Goal: Communication & Community: Participate in discussion

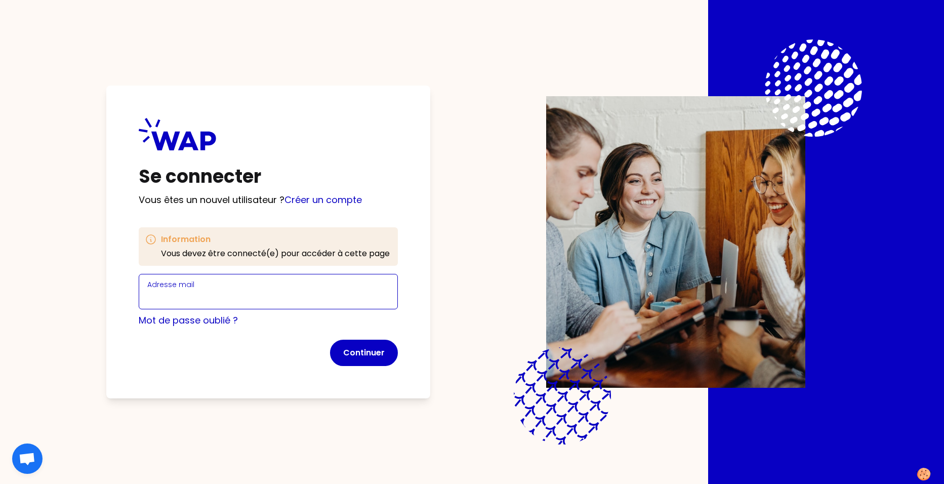
click at [239, 293] on input "Adresse mail" at bounding box center [268, 298] width 242 height 14
type input "[PERSON_NAME][EMAIL_ADDRESS][DOMAIN_NAME]"
click at [333, 199] on link "Créer un compte" at bounding box center [323, 199] width 77 height 13
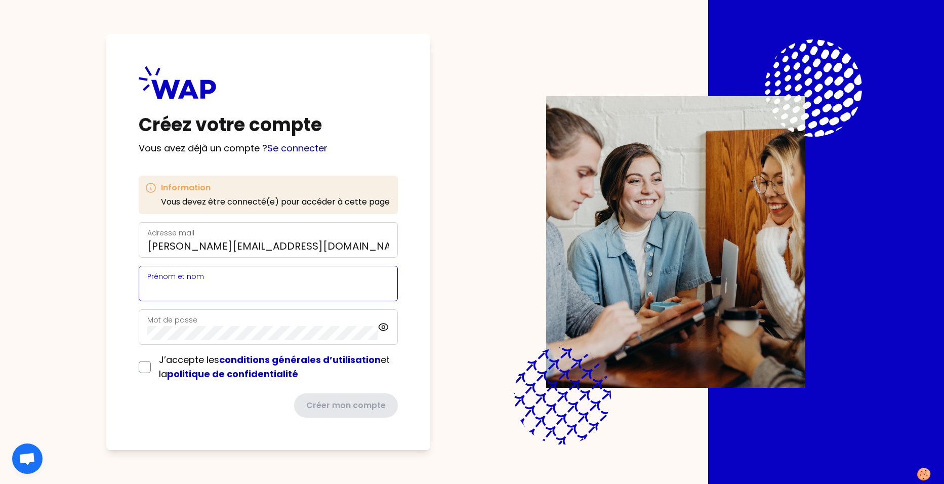
click at [222, 285] on input "Prénom et nom" at bounding box center [268, 289] width 242 height 14
type input "[PERSON_NAME]"
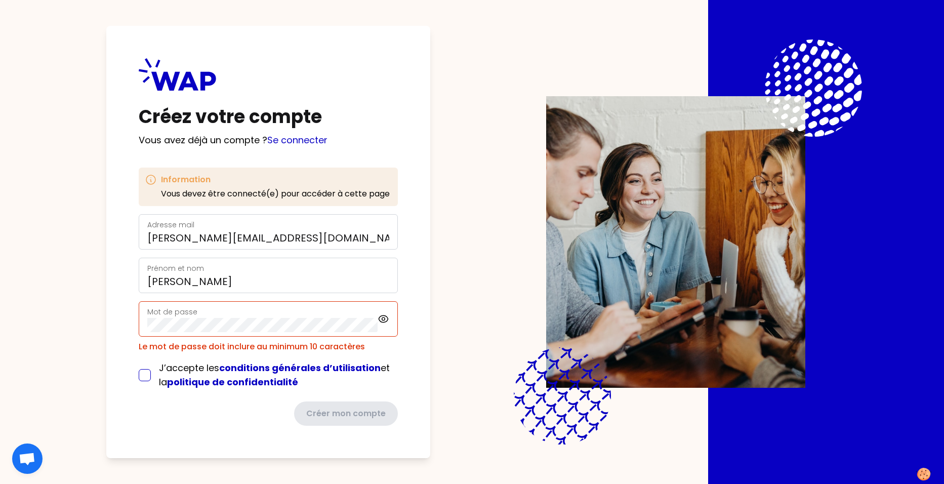
click at [145, 372] on input "checkbox" at bounding box center [145, 375] width 12 height 12
checkbox input "true"
click at [384, 320] on icon at bounding box center [383, 318] width 3 height 3
click at [384, 320] on icon at bounding box center [383, 318] width 9 height 9
click at [116, 321] on div "Créez votre compte Vous avez déjà un compte ? Se connecter Information Vous dev…" at bounding box center [268, 242] width 324 height 432
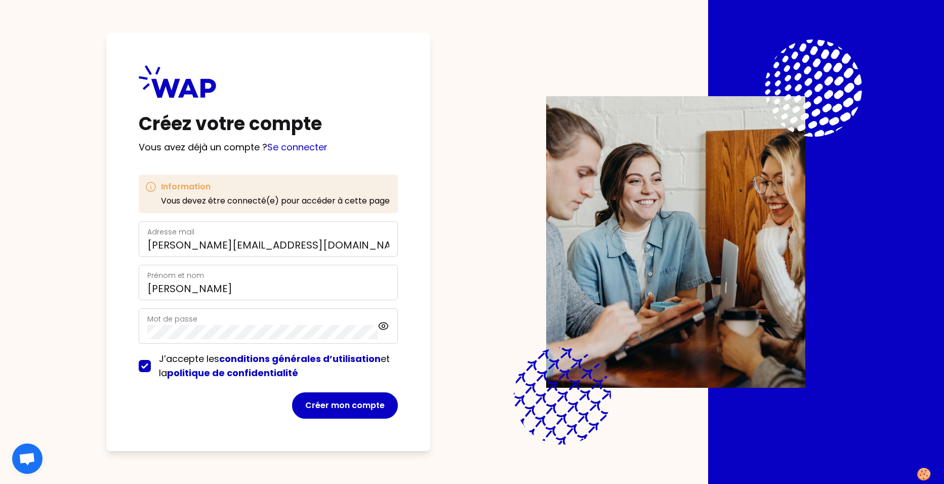
click at [424, 317] on div "Créez votre compte Vous avez déjà un compte ? Se connecter Information Vous dev…" at bounding box center [268, 242] width 324 height 418
click at [362, 403] on button "Créer mon compte" at bounding box center [345, 405] width 106 height 26
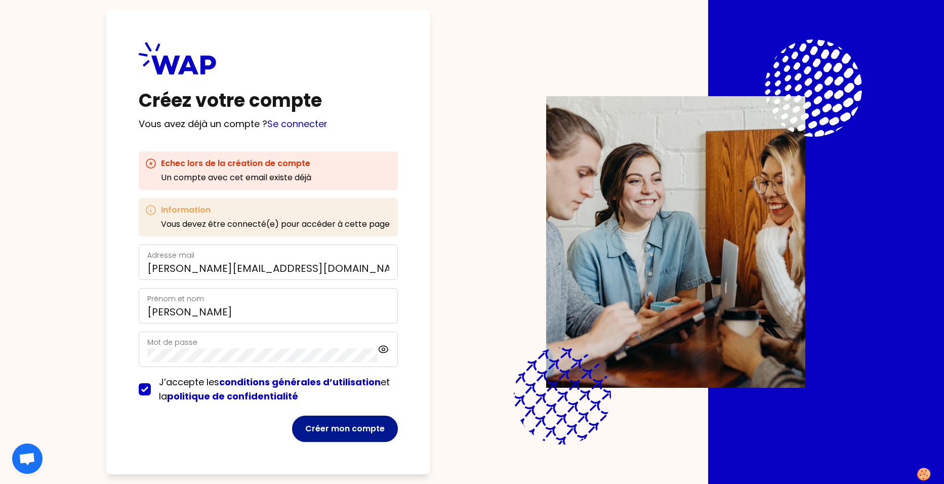
click at [345, 426] on button "Créer mon compte" at bounding box center [345, 429] width 106 height 26
click at [346, 424] on button "Créer mon compte" at bounding box center [345, 429] width 106 height 26
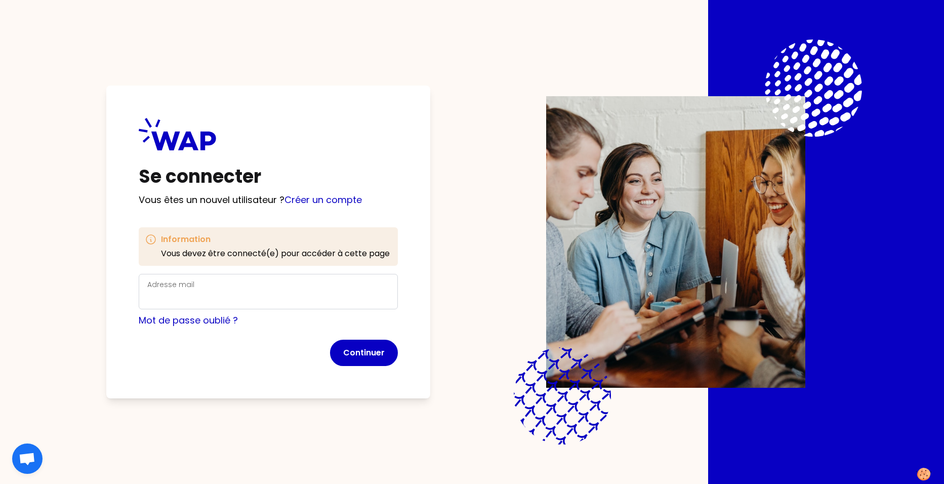
click at [256, 288] on div "Adresse mail" at bounding box center [268, 291] width 242 height 26
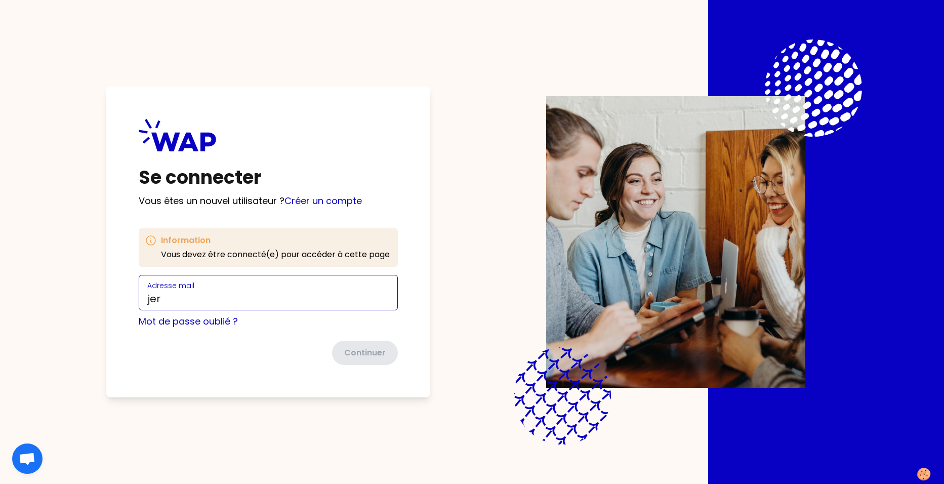
type input "[PERSON_NAME][EMAIL_ADDRESS][DOMAIN_NAME]"
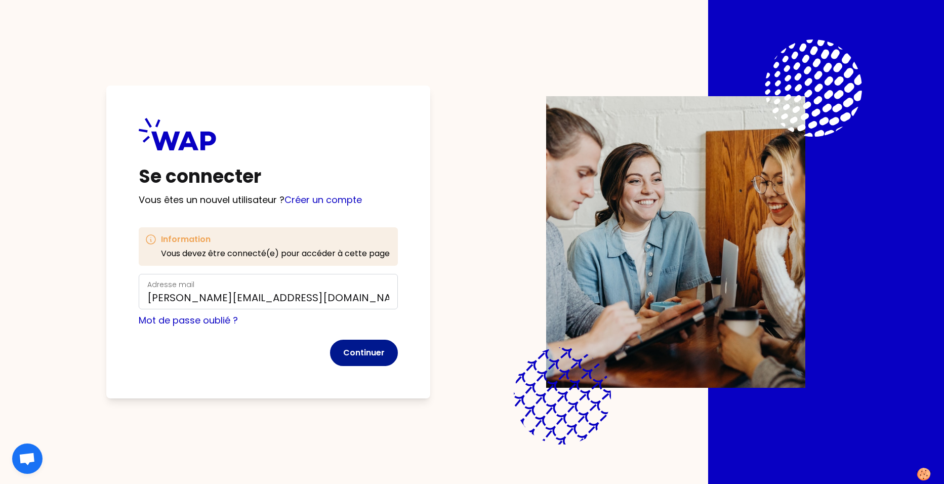
click at [383, 353] on button "Continuer" at bounding box center [364, 353] width 68 height 26
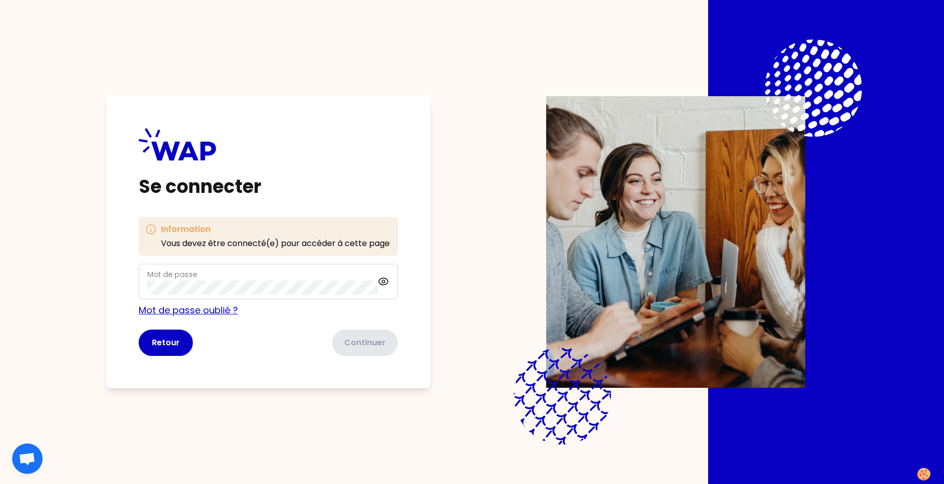
click at [212, 309] on link "Mot de passe oublié ?" at bounding box center [188, 310] width 99 height 13
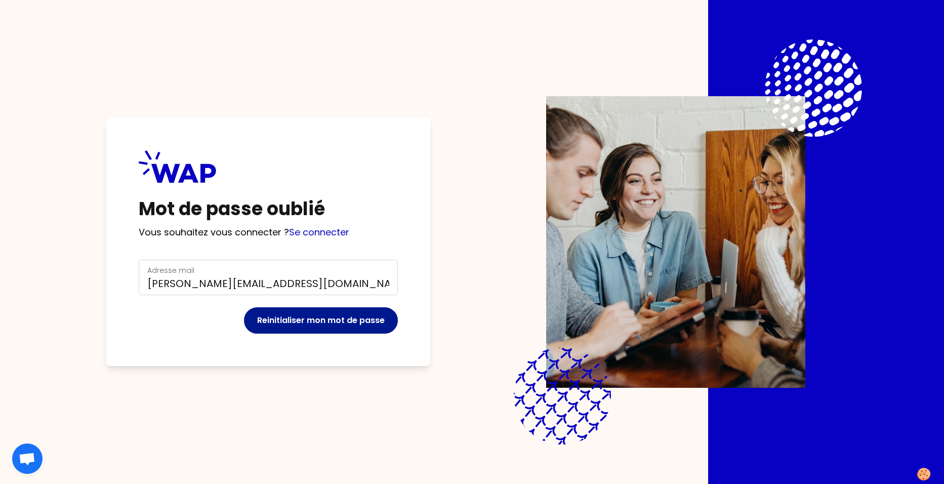
click at [331, 321] on button "Reinitialiser mon mot de passe" at bounding box center [321, 320] width 154 height 26
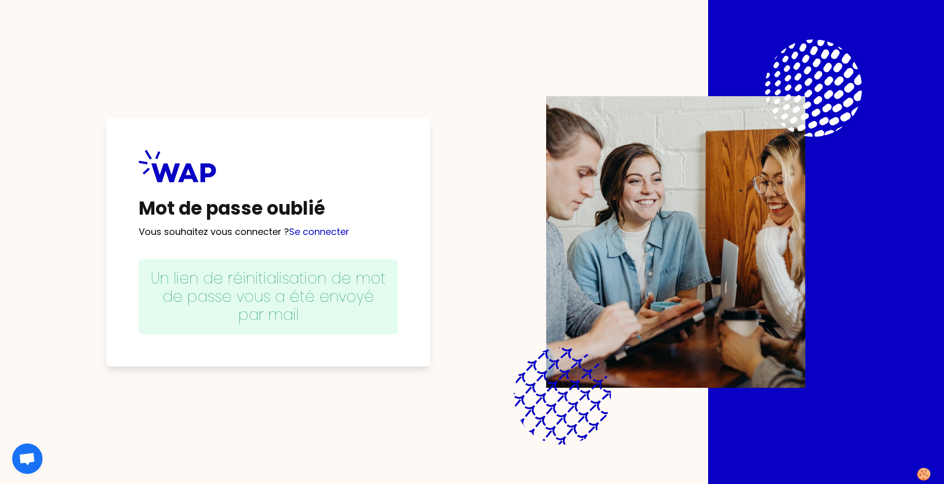
click at [482, 367] on div "Mot de passe oublié Vous souhaitez vous connecter ? Se connecter Un lien de réi…" at bounding box center [472, 242] width 815 height 484
click at [282, 228] on p "Vous souhaitez vous connecter ? Se connecter" at bounding box center [268, 232] width 259 height 14
click at [335, 233] on link "Se connecter" at bounding box center [319, 231] width 60 height 13
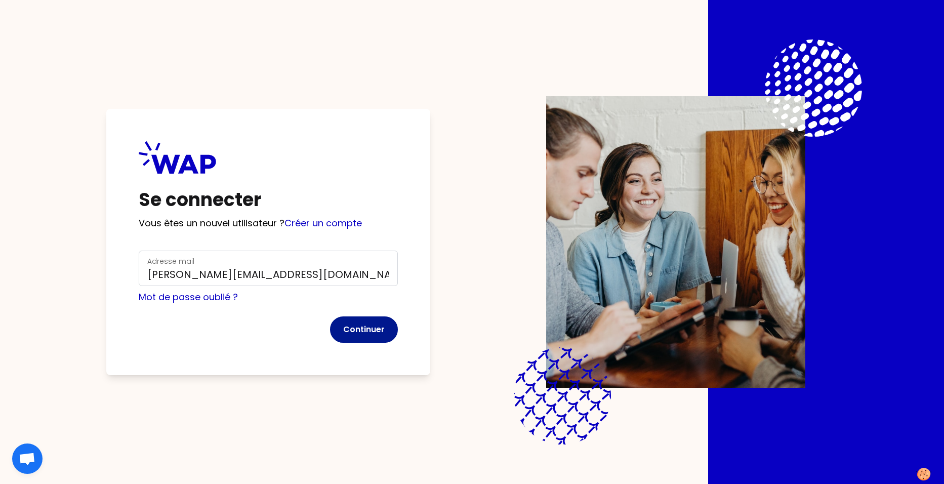
click at [355, 323] on button "Continuer" at bounding box center [364, 329] width 68 height 26
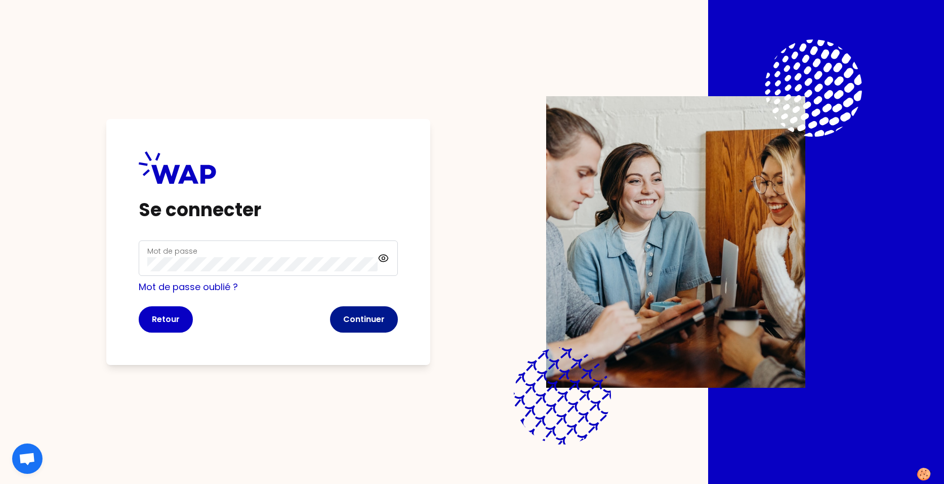
click at [372, 322] on button "Continuer" at bounding box center [364, 319] width 68 height 26
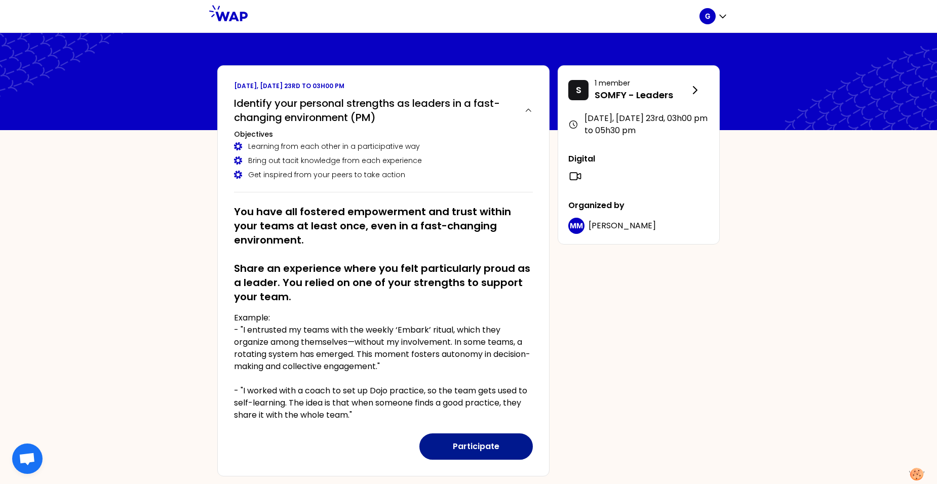
click at [479, 448] on button "Participate" at bounding box center [475, 446] width 113 height 26
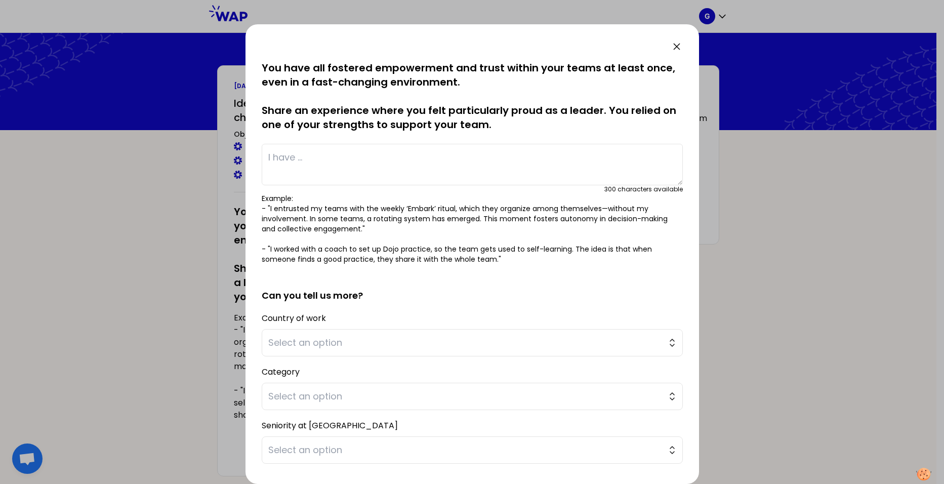
click at [448, 162] on textarea at bounding box center [472, 165] width 421 height 42
paste textarea "As part of the strategy to regain market share in the installer channel in [GEO…"
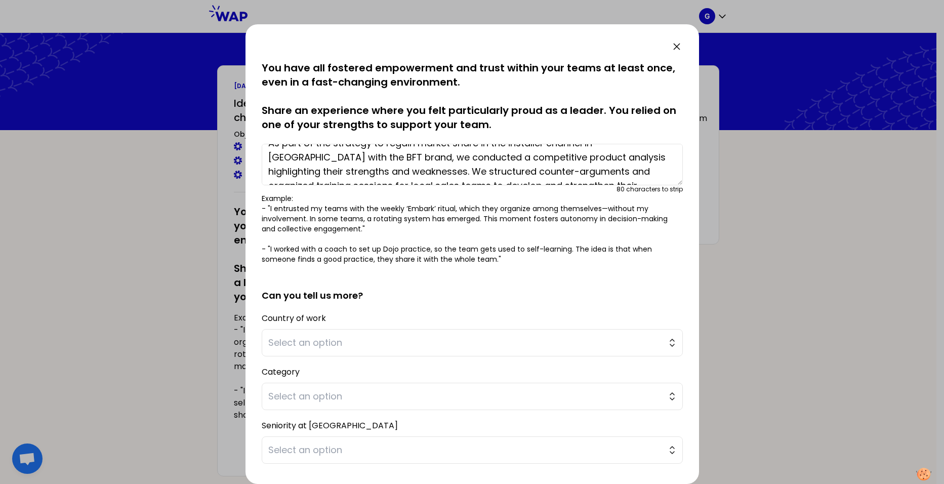
scroll to position [15, 0]
click at [399, 157] on textarea "As part of the strategy to regain market share in the installer channel in [GEO…" at bounding box center [472, 165] width 421 height 42
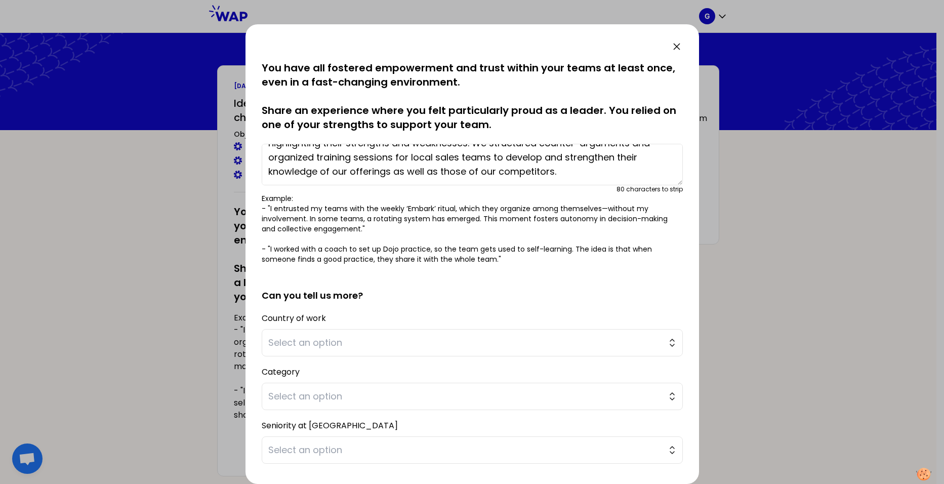
click at [526, 169] on textarea "As part of the strategy to regain market share in the installer channel in [GEO…" at bounding box center [472, 165] width 421 height 42
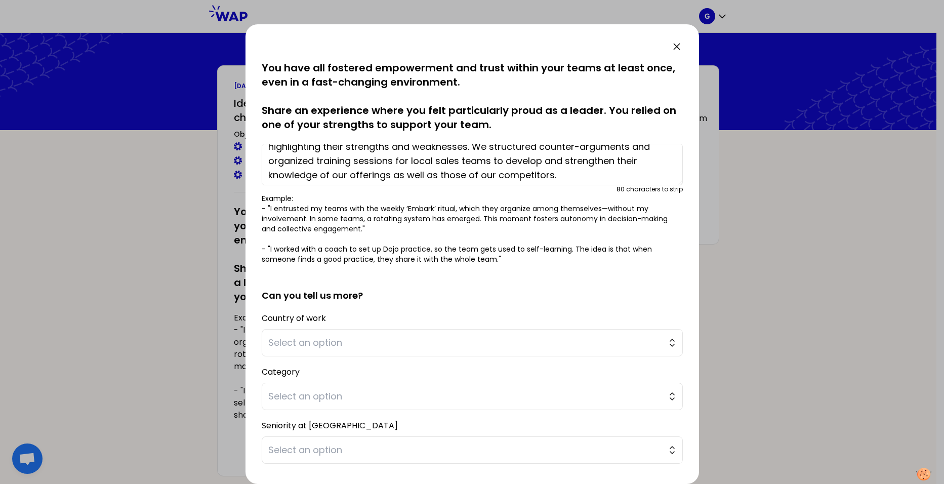
scroll to position [40, 0]
type textarea "As part of the strategy to regain market share in the installer channel in [GEO…"
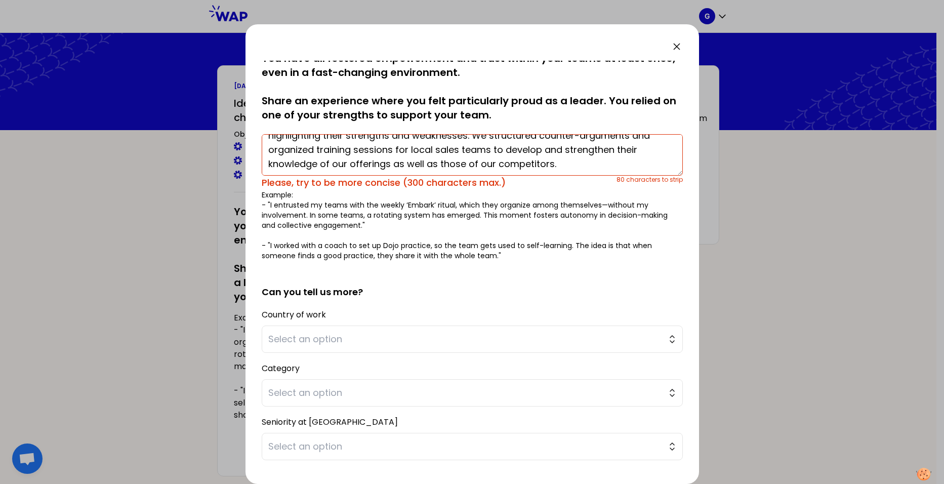
scroll to position [0, 0]
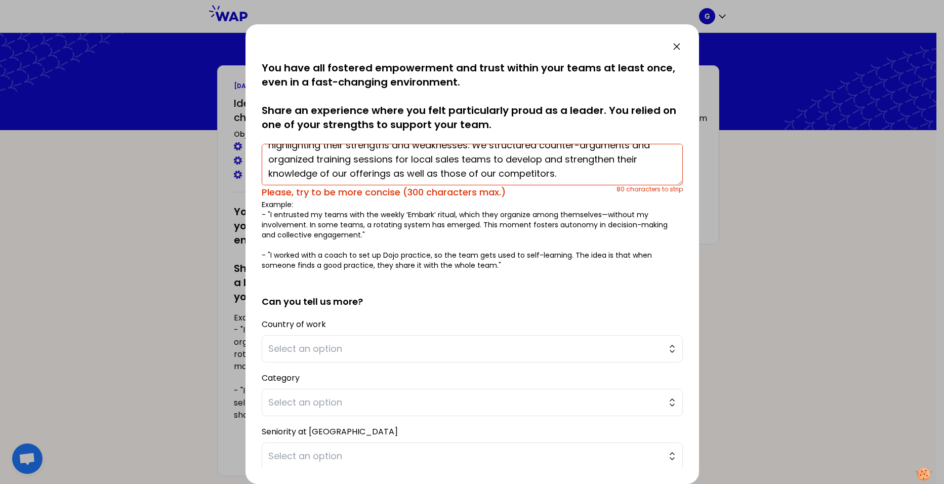
click at [577, 176] on textarea "As part of the strategy to regain market share in the installer channel in [GEO…" at bounding box center [472, 165] width 421 height 42
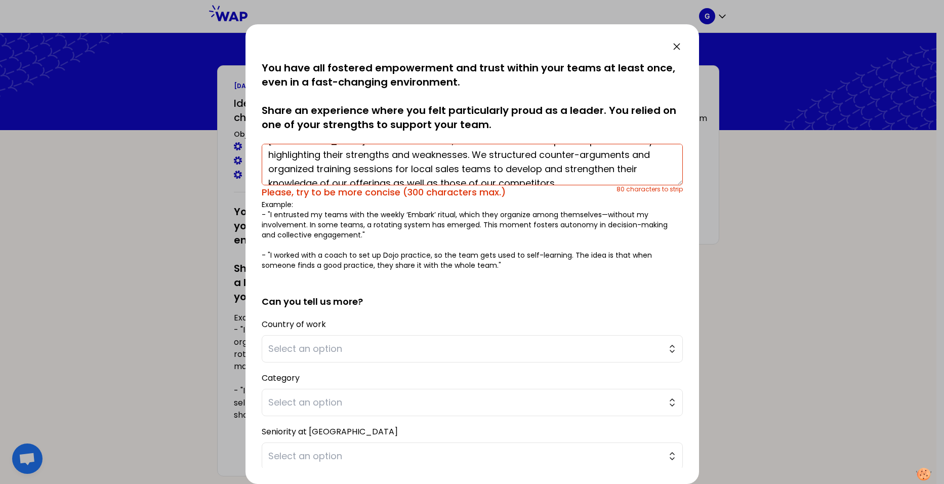
scroll to position [43, 0]
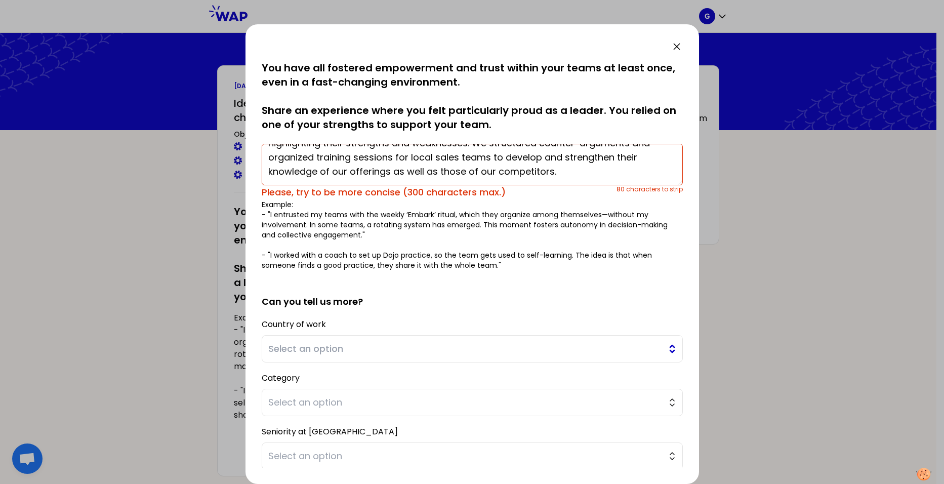
click at [442, 347] on span "Select an option" at bounding box center [465, 349] width 394 height 14
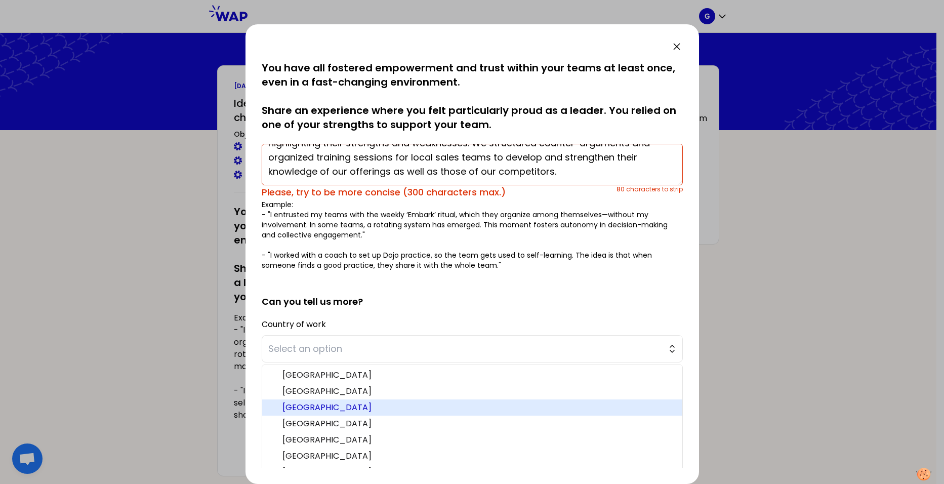
scroll to position [13, 0]
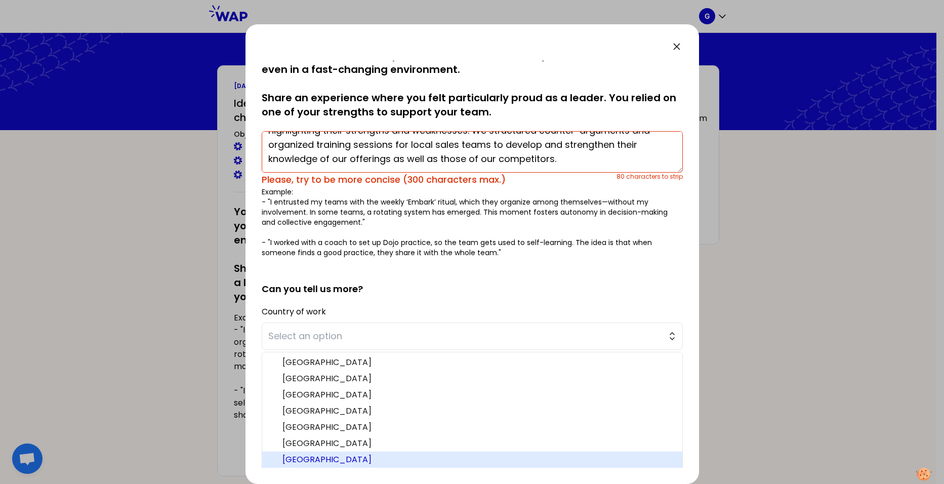
click at [393, 460] on span "[GEOGRAPHIC_DATA]" at bounding box center [478, 460] width 392 height 12
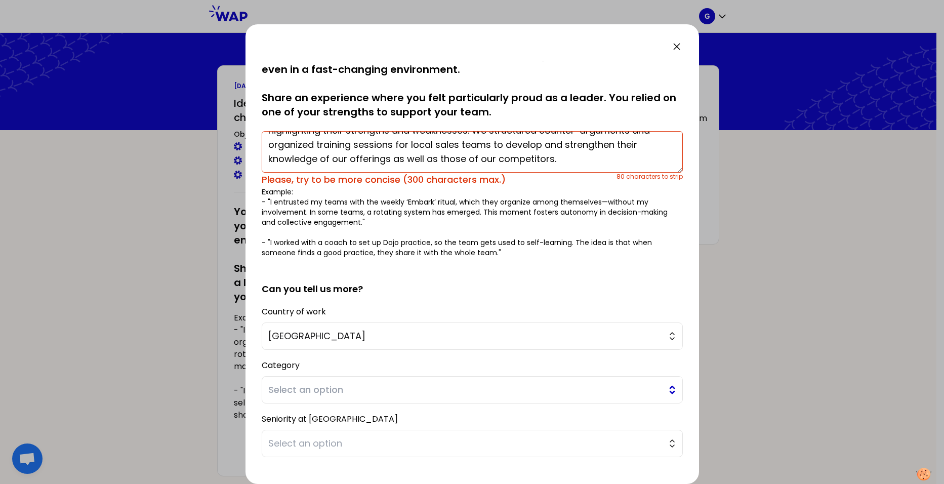
click at [388, 388] on span "Select an option" at bounding box center [465, 390] width 394 height 14
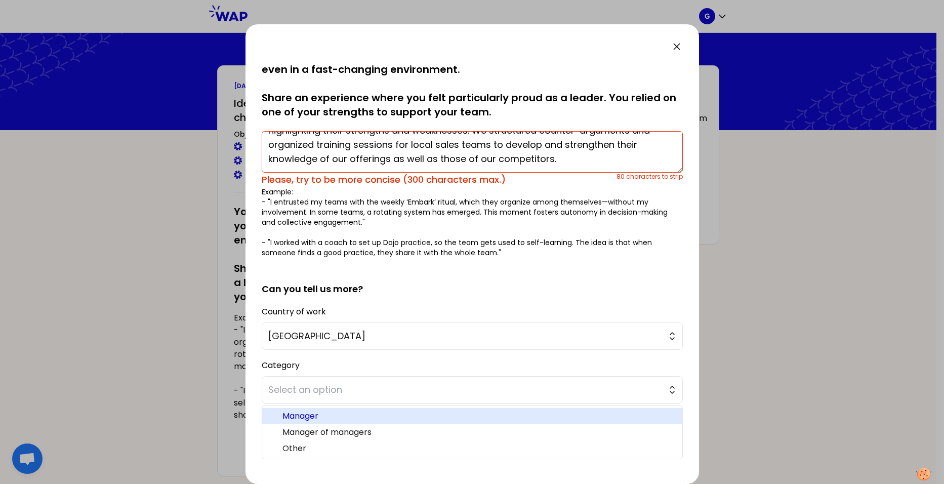
click at [383, 421] on span "Manager" at bounding box center [478, 416] width 392 height 12
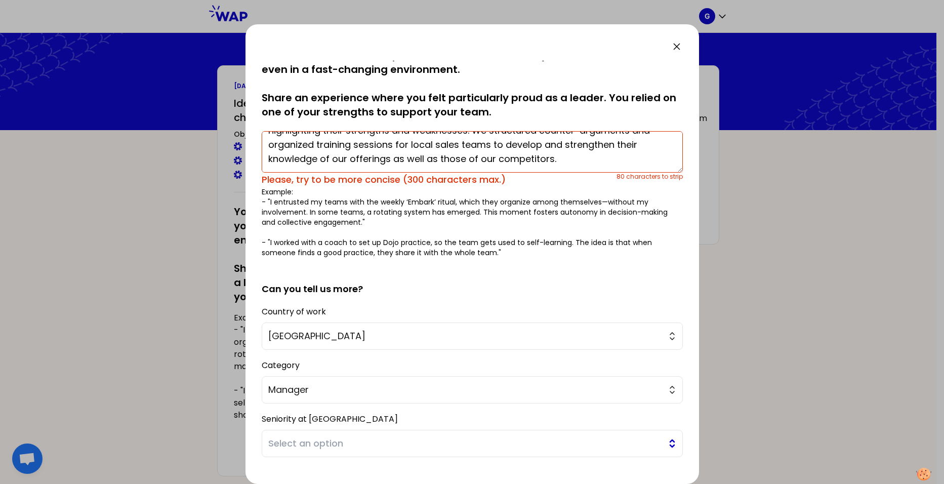
click at [368, 443] on span "Select an option" at bounding box center [465, 443] width 394 height 14
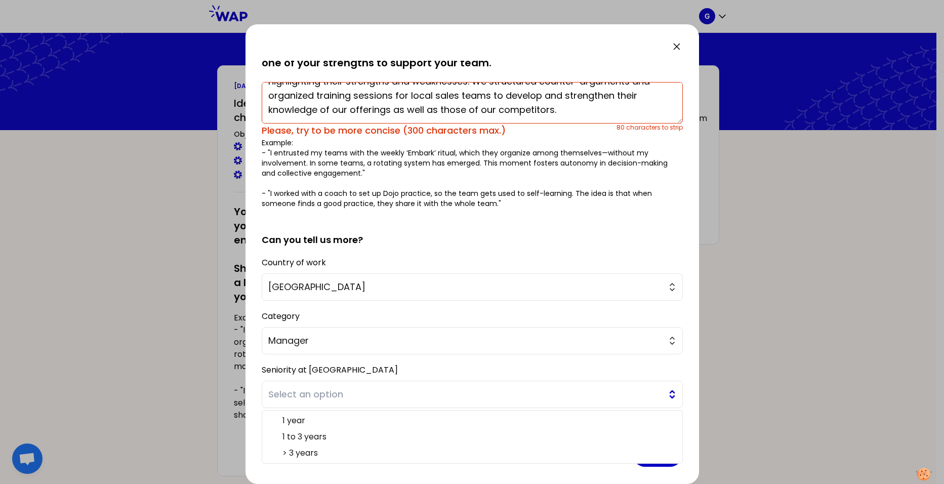
scroll to position [69, 0]
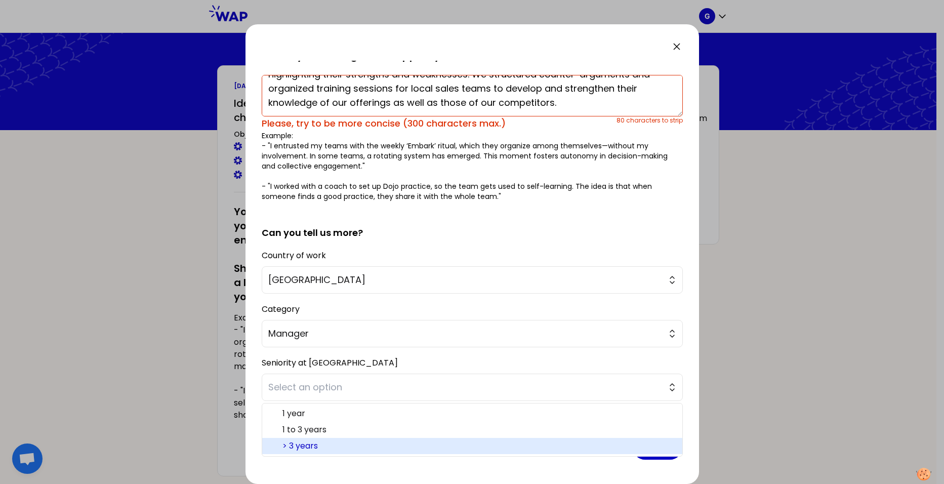
click at [333, 446] on span "> 3 years" at bounding box center [478, 446] width 392 height 12
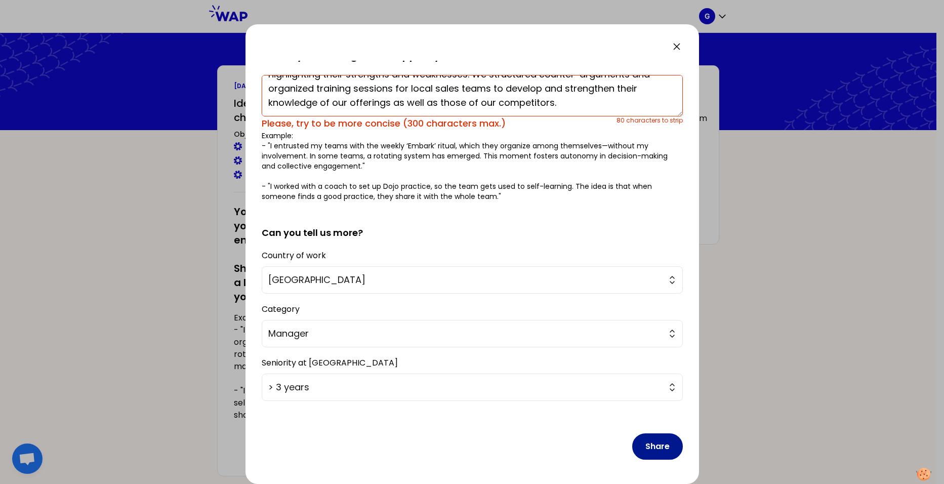
click at [643, 443] on button "Share" at bounding box center [657, 446] width 51 height 26
click at [657, 447] on button "Share" at bounding box center [657, 446] width 51 height 26
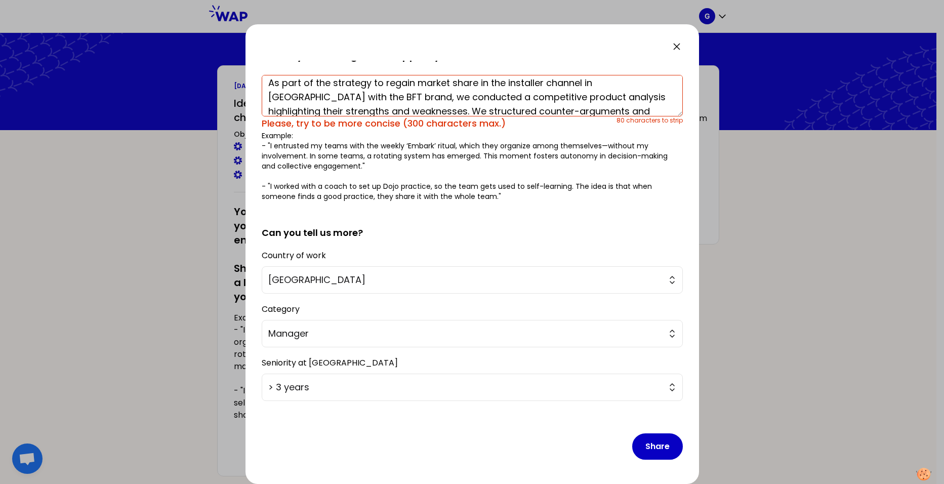
scroll to position [0, 0]
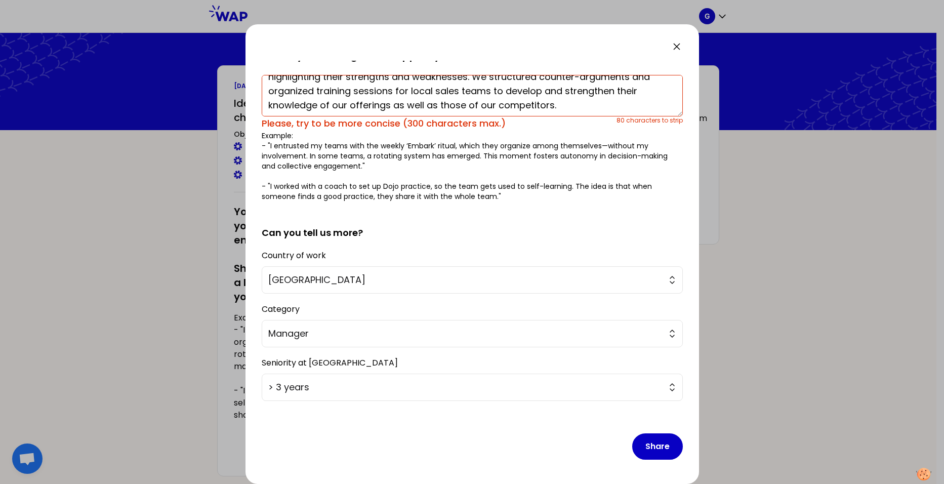
click at [520, 108] on textarea "As part of the strategy to regain market share in the installer channel in [GEO…" at bounding box center [472, 96] width 421 height 42
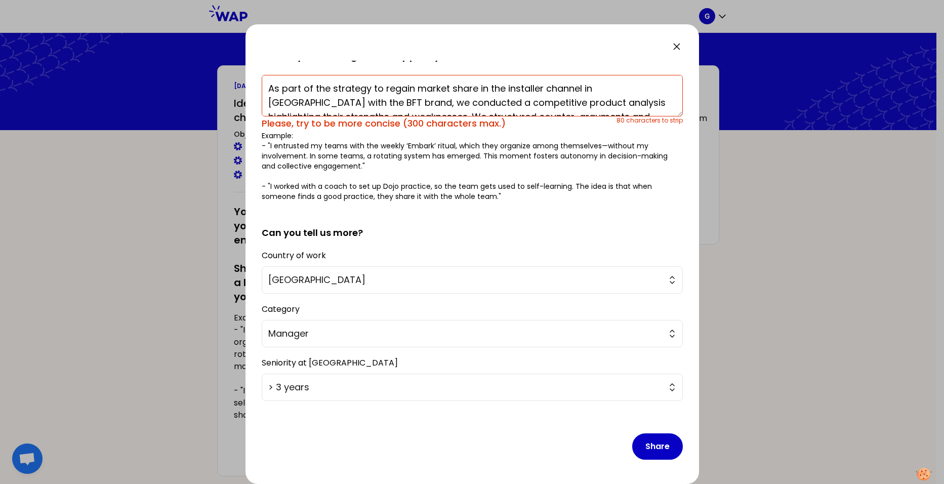
scroll to position [59, 0]
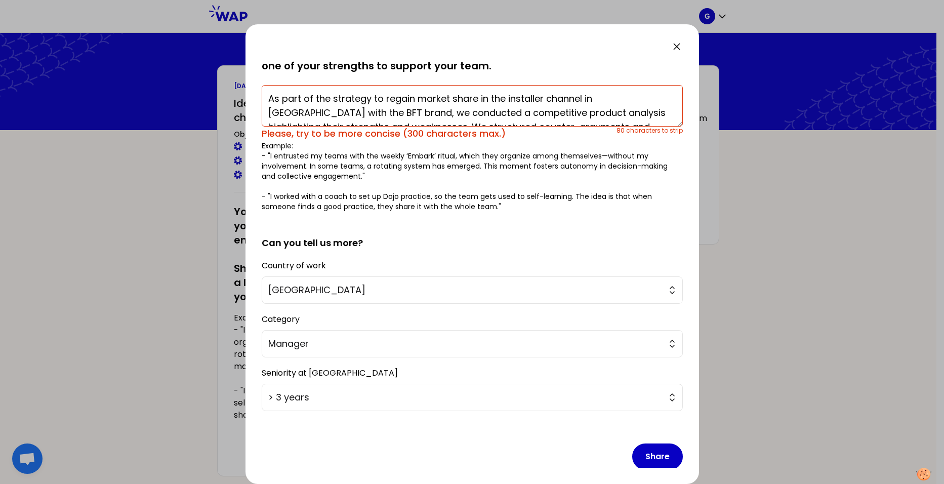
drag, startPoint x: 520, startPoint y: 108, endPoint x: 253, endPoint y: 83, distance: 268.5
click at [253, 83] on div "saved You have all fostered empowerment and trust within your teams at least on…" at bounding box center [473, 254] width 454 height 460
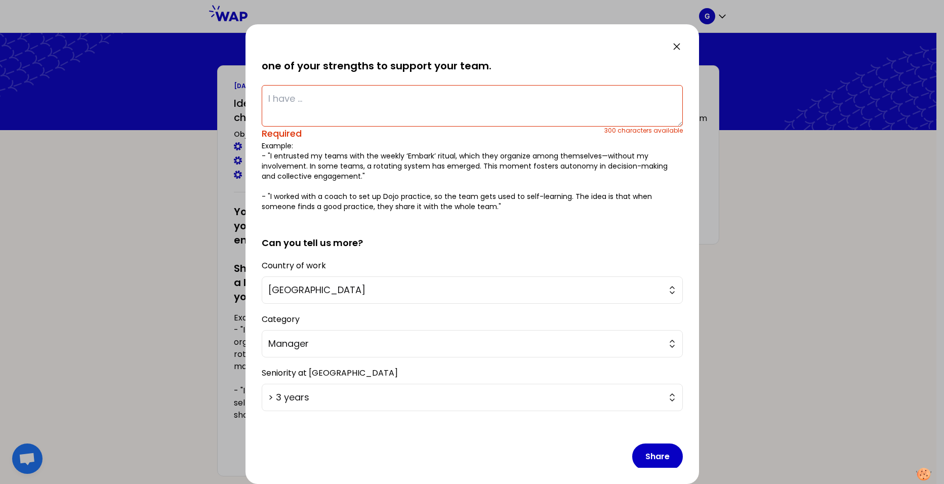
click at [504, 117] on textarea at bounding box center [472, 106] width 421 height 42
paste textarea "Led a competitive analysis in [GEOGRAPHIC_DATA] to regain installer-channel mar…"
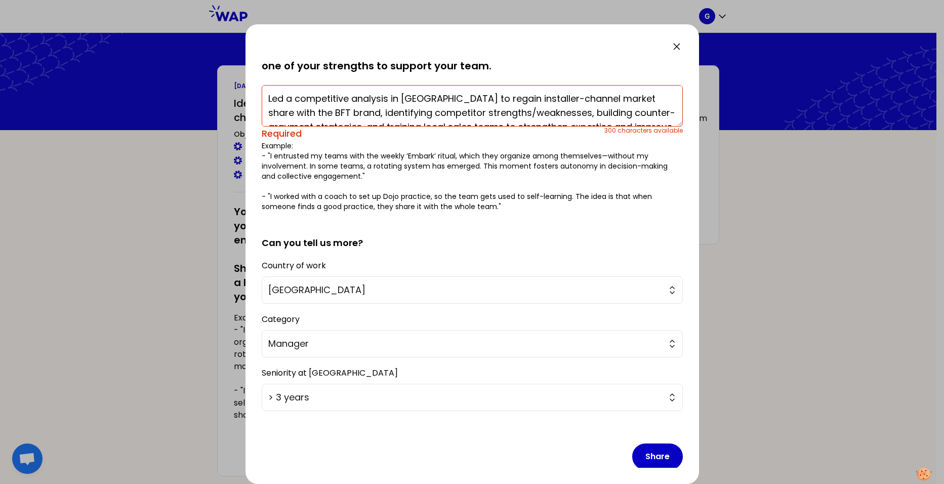
scroll to position [21, 0]
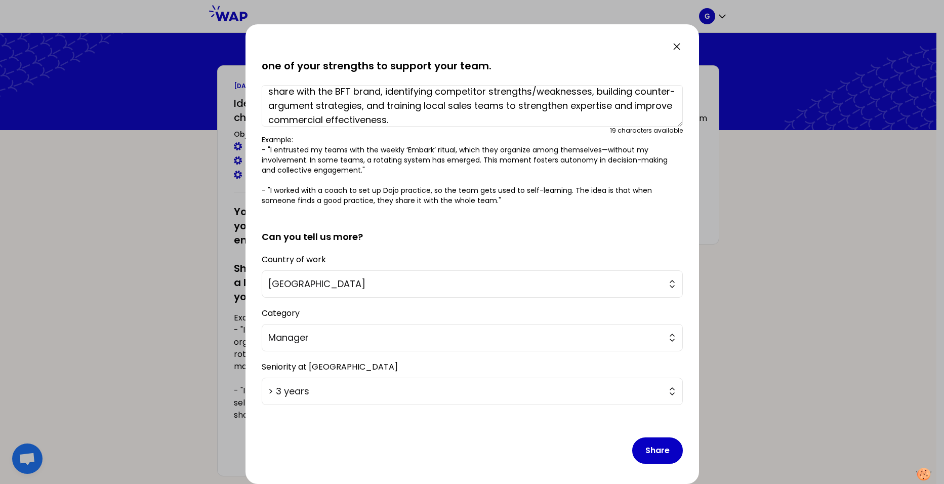
type textarea "Led a competitive analysis in [GEOGRAPHIC_DATA] to regain installer-channel mar…"
click at [507, 225] on h2 "Can you tell us more?" at bounding box center [472, 229] width 421 height 30
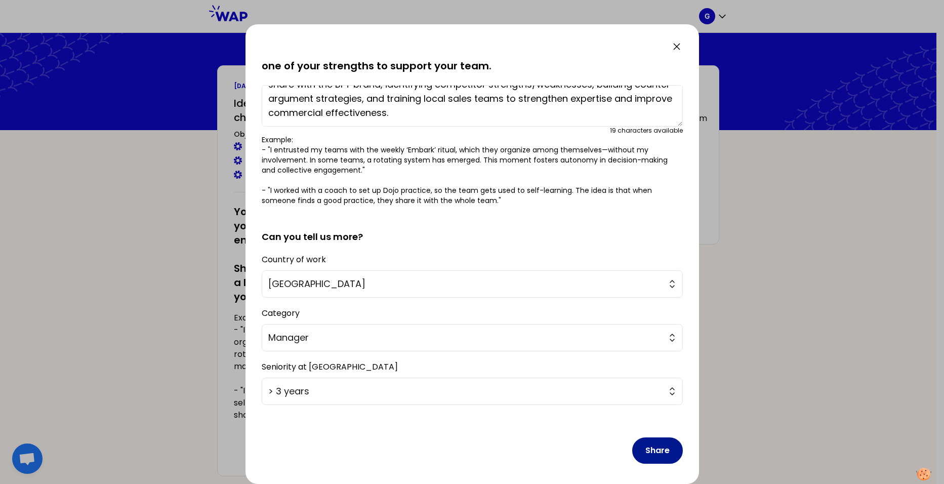
click at [650, 450] on button "Share" at bounding box center [657, 450] width 51 height 26
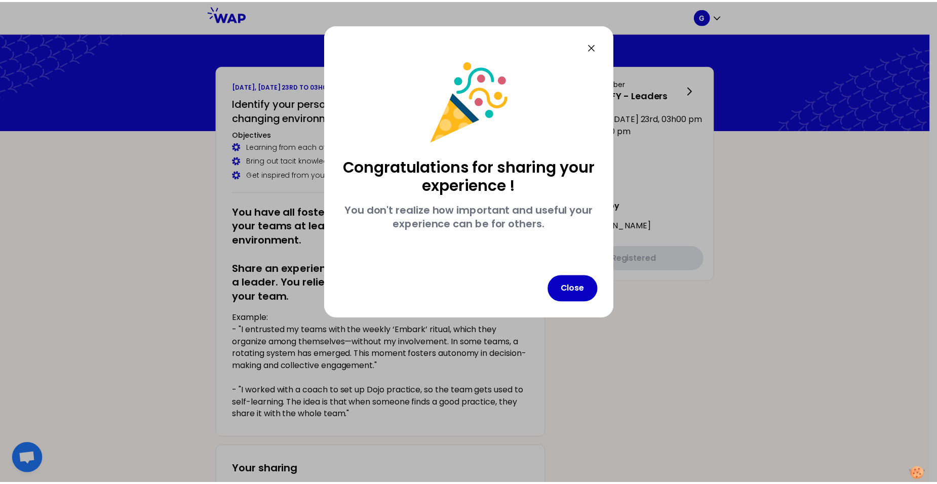
scroll to position [0, 0]
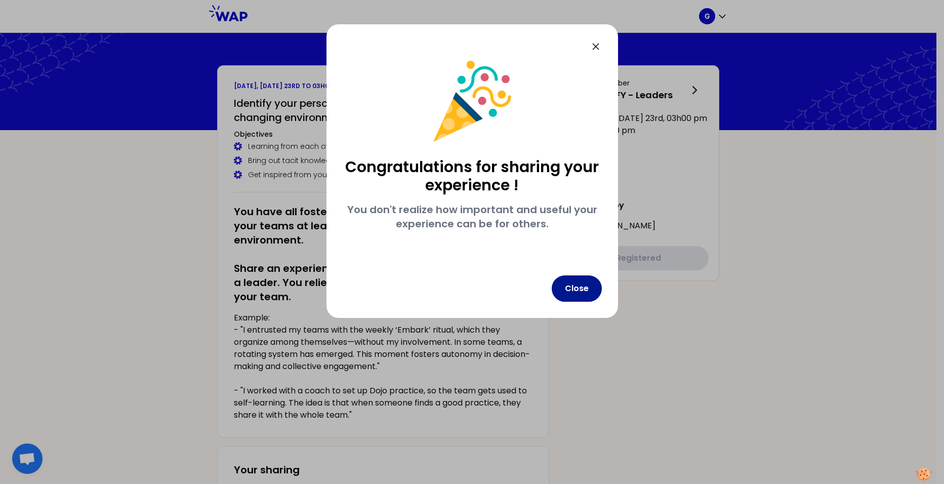
click at [569, 293] on button "Close" at bounding box center [577, 288] width 50 height 26
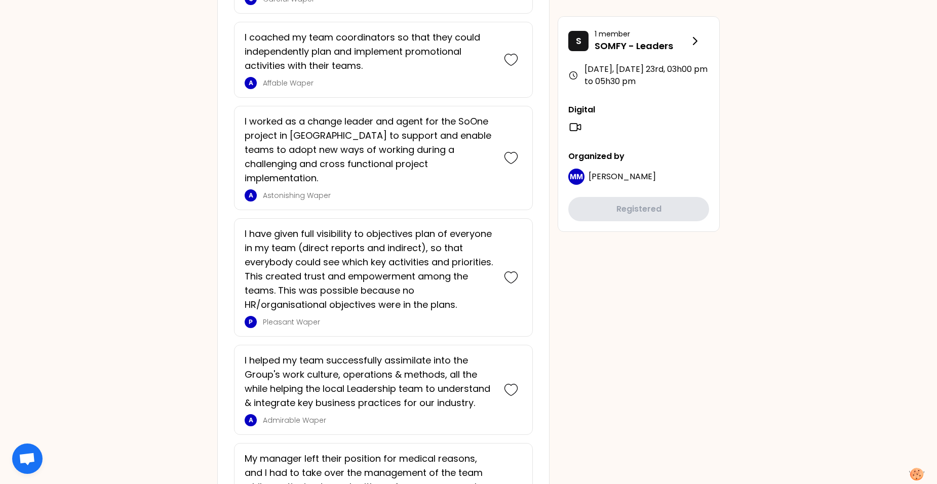
scroll to position [1170, 0]
click at [578, 228] on div "S 1 member SOMFY - Leaders [DATE], [DATE] 23rd , 03h00 pm to 05h30 pm Digital O…" at bounding box center [638, 124] width 162 height 216
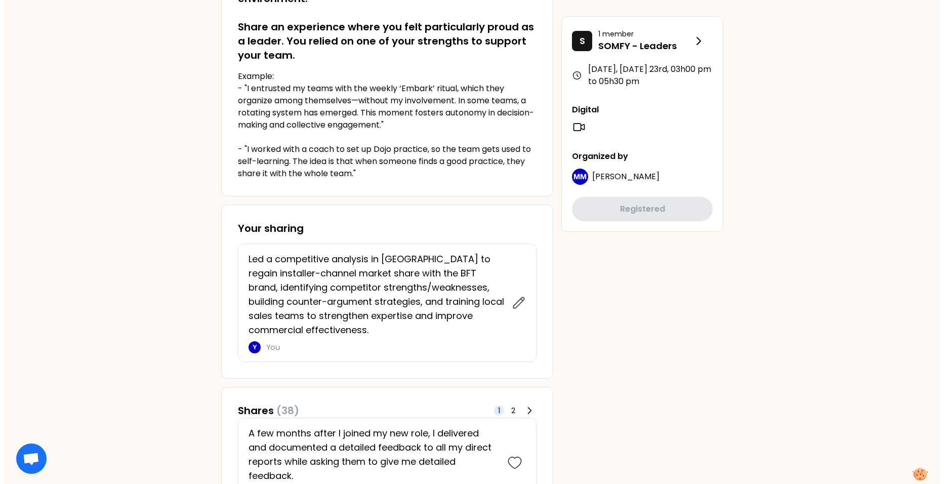
scroll to position [242, 0]
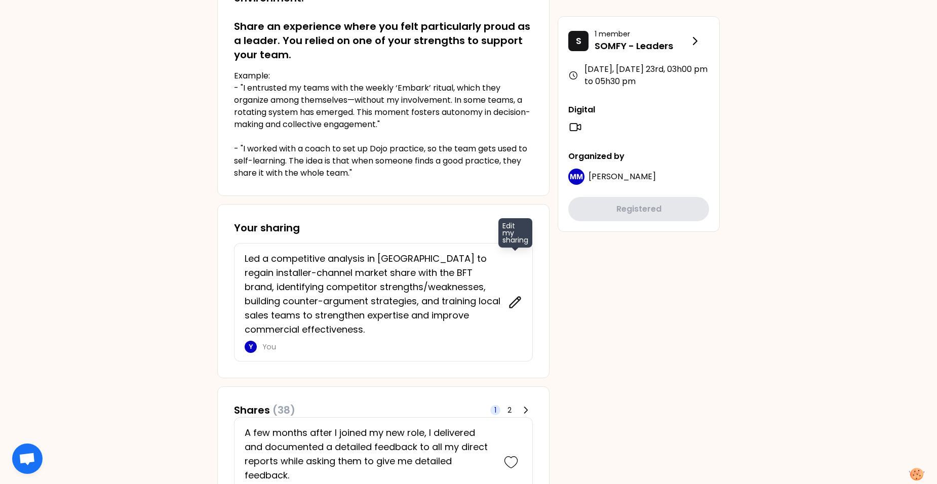
click at [514, 301] on icon at bounding box center [515, 302] width 11 height 11
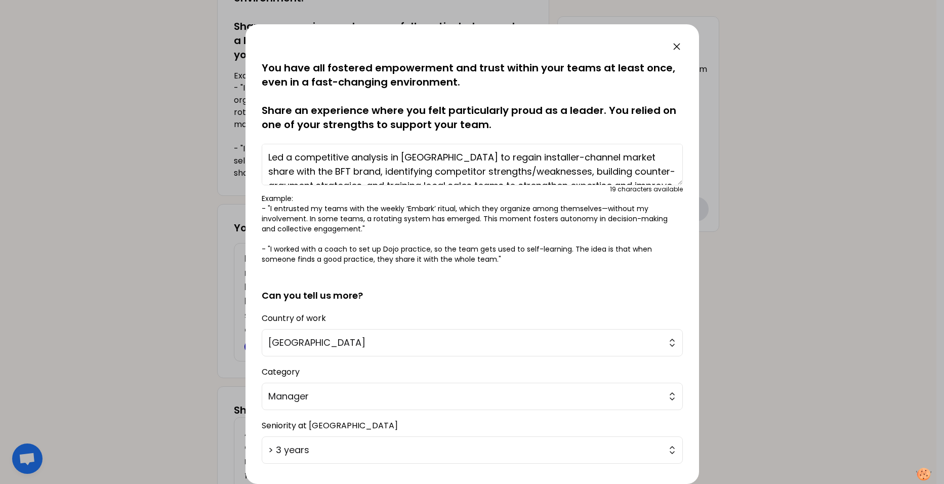
click at [267, 155] on textarea "Led a competitive analysis in [GEOGRAPHIC_DATA] to regain installer-channel mar…" at bounding box center [472, 165] width 421 height 42
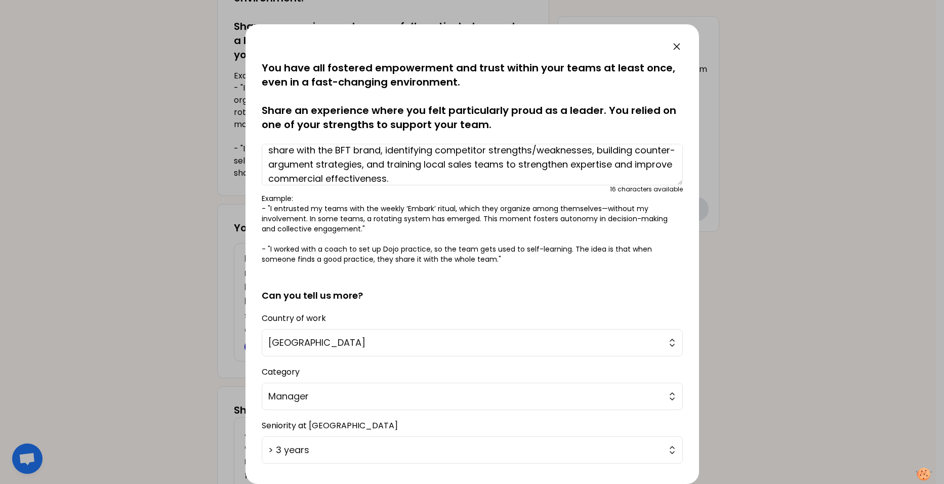
scroll to position [0, 0]
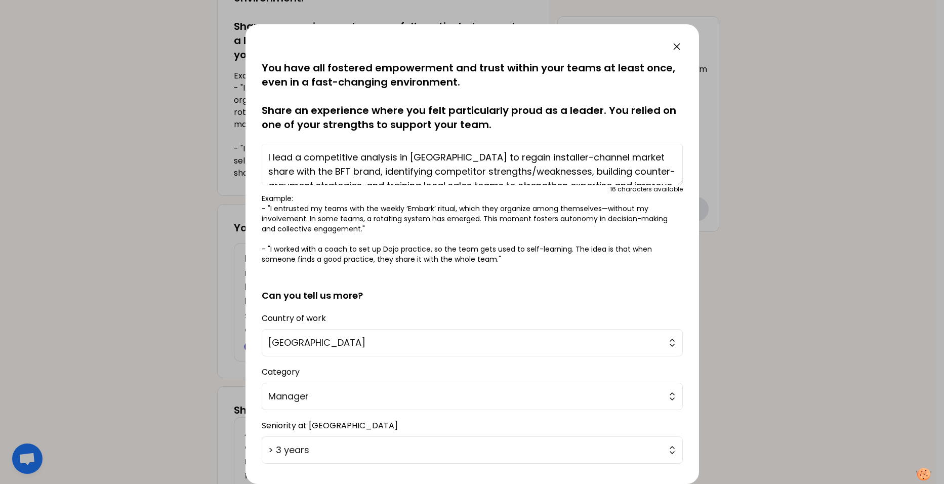
drag, startPoint x: 461, startPoint y: 182, endPoint x: 273, endPoint y: 151, distance: 190.4
click at [273, 151] on textarea "I lead a competitive analysis in [GEOGRAPHIC_DATA] to regain installer-channel …" at bounding box center [472, 165] width 421 height 42
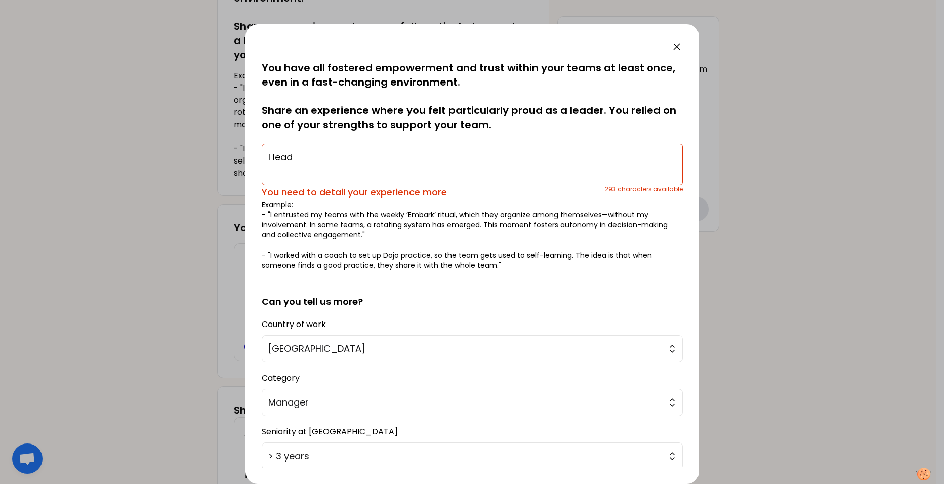
drag, startPoint x: 339, startPoint y: 158, endPoint x: 260, endPoint y: 146, distance: 79.9
click at [260, 146] on div "saved You have all fostered empowerment and trust within your teams at least on…" at bounding box center [473, 254] width 454 height 460
paste textarea "organized a workshop with my team to work on the connections between our differ…"
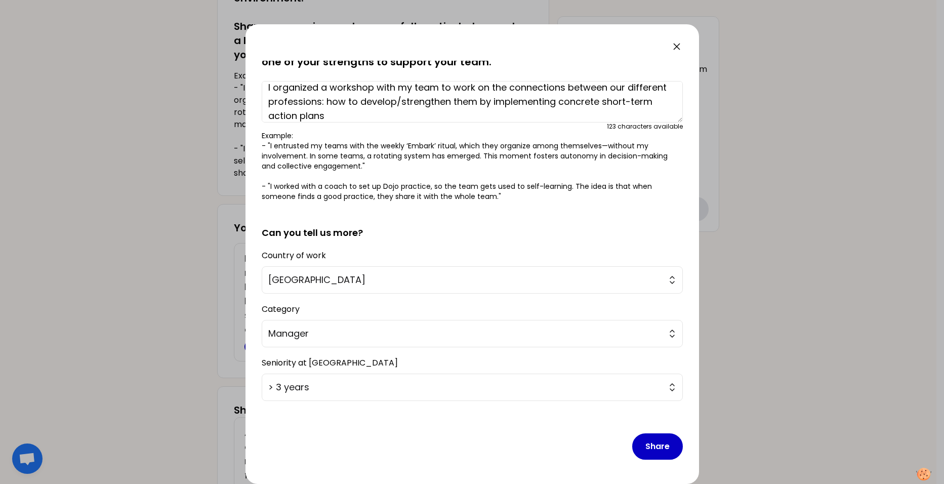
scroll to position [62, 0]
type textarea "I organized a workshop with my team to work on the connections between our diff…"
click at [639, 452] on button "Share" at bounding box center [657, 447] width 51 height 26
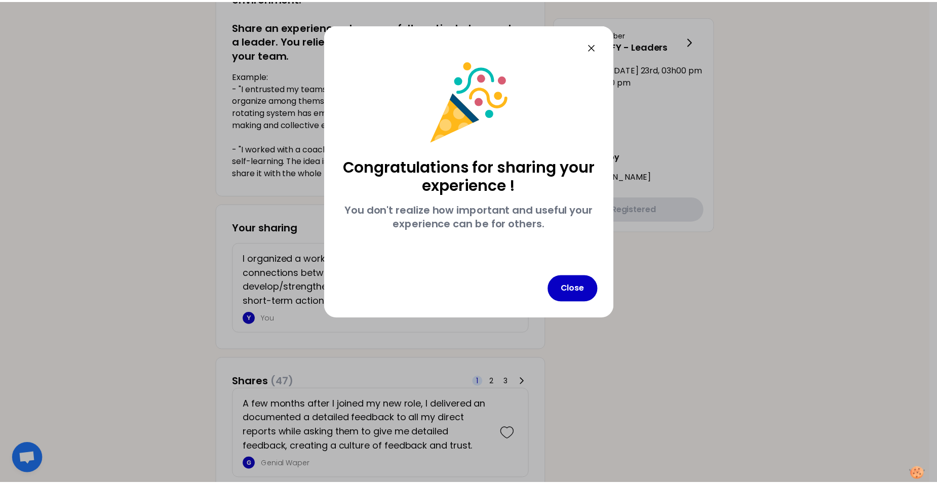
scroll to position [0, 0]
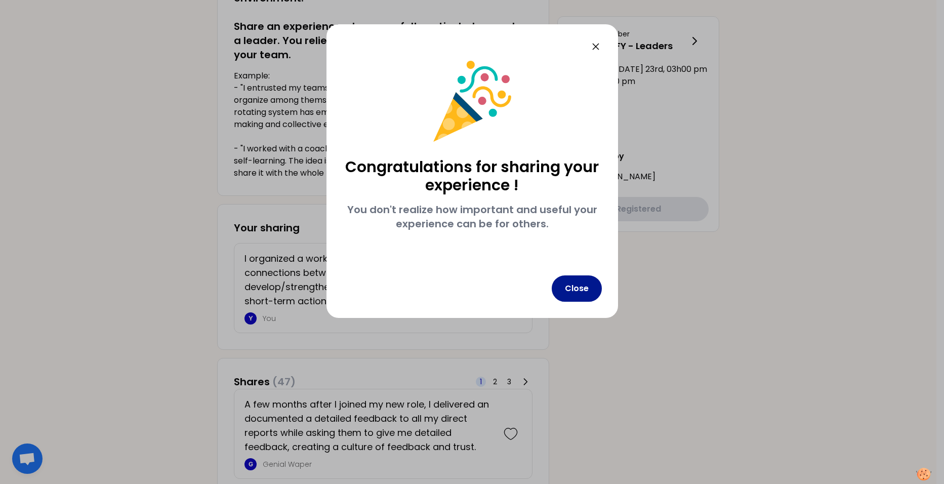
click at [582, 290] on button "Close" at bounding box center [577, 288] width 50 height 26
